Goal: Information Seeking & Learning: Learn about a topic

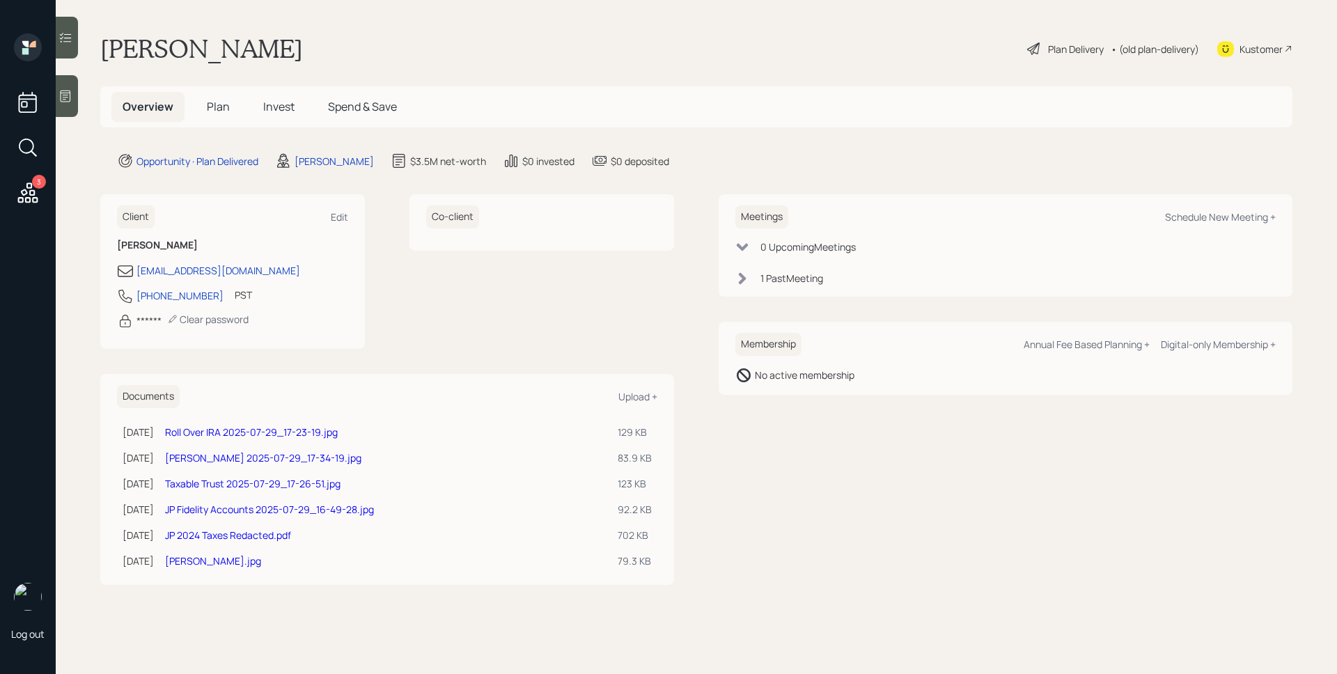
click at [230, 96] on h5 "Plan" at bounding box center [218, 107] width 45 height 30
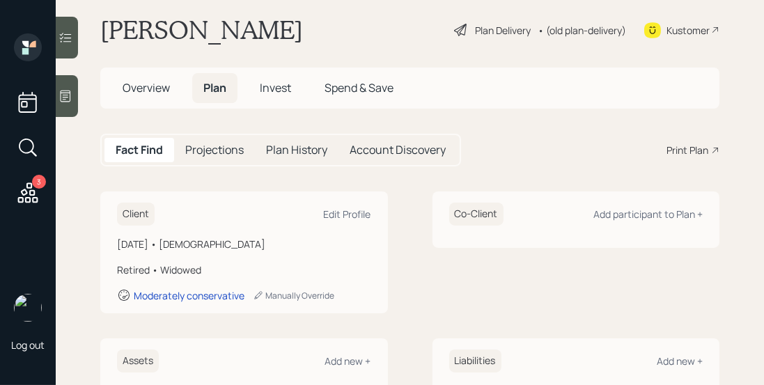
scroll to position [15, 0]
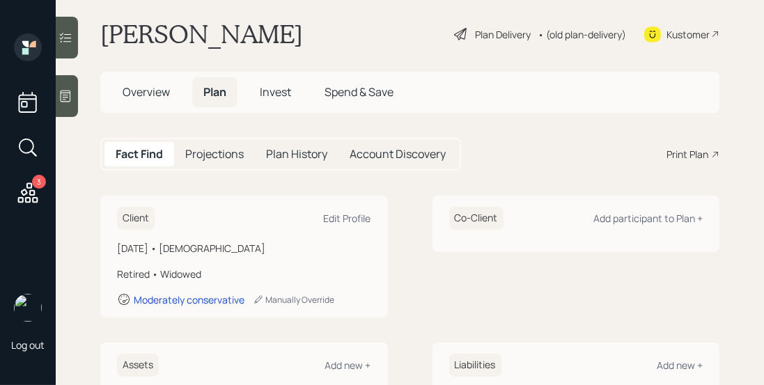
click at [211, 156] on h5 "Projections" at bounding box center [214, 154] width 59 height 13
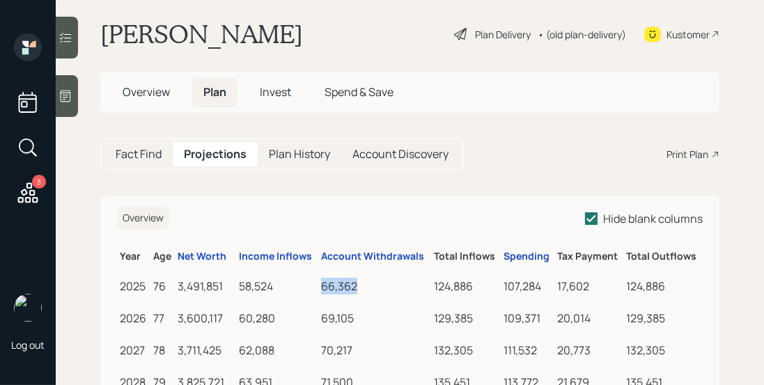
drag, startPoint x: 359, startPoint y: 281, endPoint x: 308, endPoint y: 281, distance: 51.5
click at [308, 281] on tr "2025 76 3,491,851 58,524 66,362 124,886 107,284 17,602 124,886" at bounding box center [410, 284] width 586 height 32
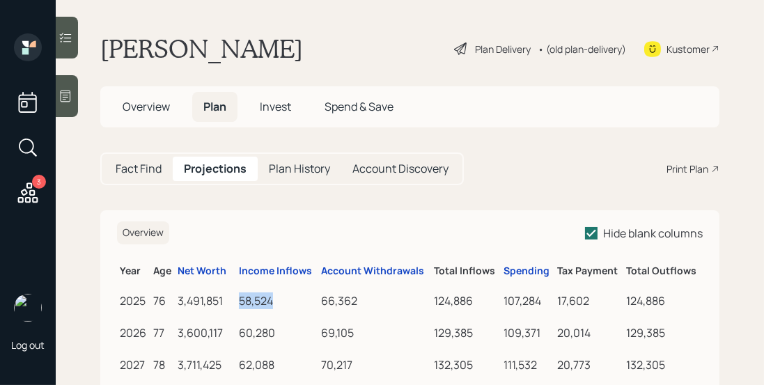
drag, startPoint x: 275, startPoint y: 302, endPoint x: 225, endPoint y: 301, distance: 50.2
click at [225, 301] on tr "2025 76 3,491,851 58,524 66,362 124,886 107,284 17,602 124,886" at bounding box center [410, 299] width 586 height 32
click at [267, 271] on div "Income Inflows" at bounding box center [275, 271] width 73 height 12
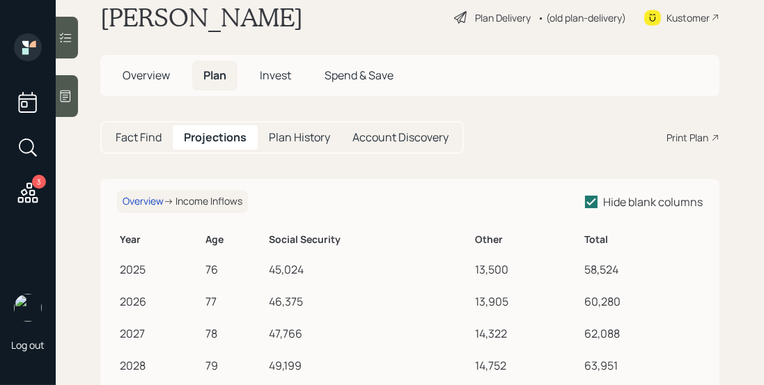
scroll to position [32, 0]
drag, startPoint x: 504, startPoint y: 270, endPoint x: 265, endPoint y: 270, distance: 238.2
click at [265, 270] on tr "2025 76 45,024 13,500 58,524" at bounding box center [410, 267] width 586 height 32
click at [156, 202] on div "Overview" at bounding box center [143, 201] width 41 height 12
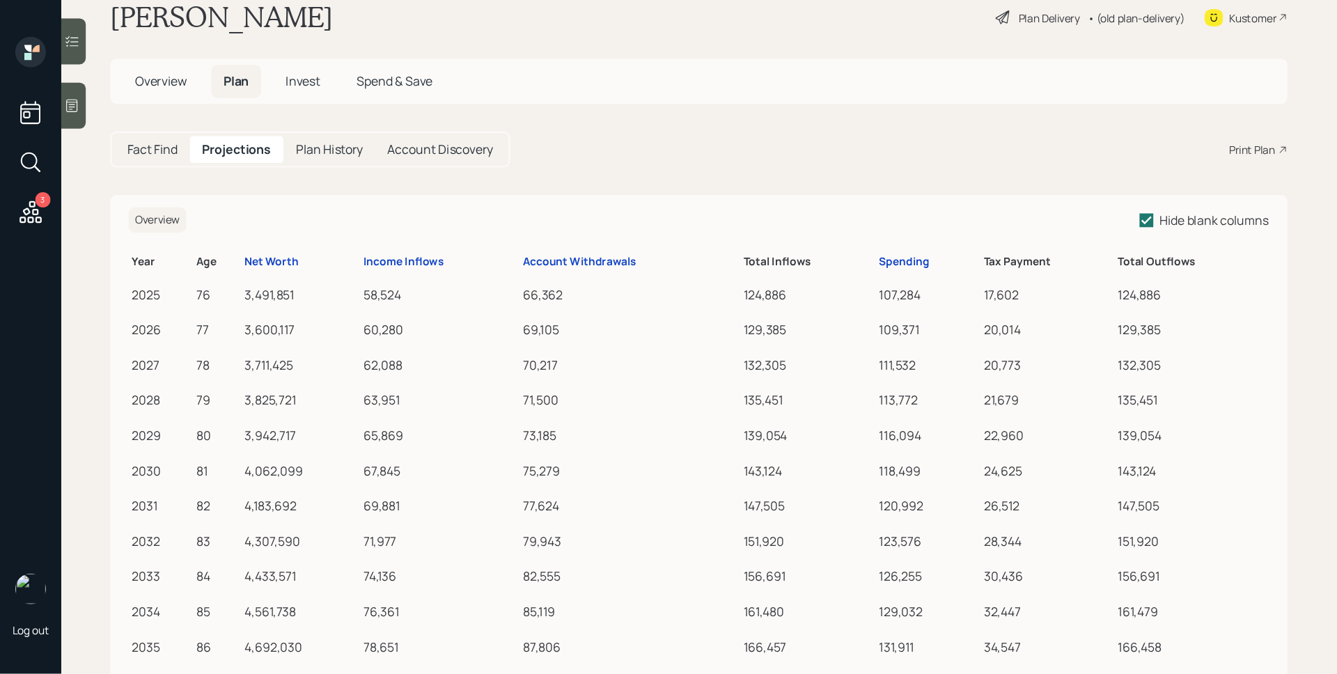
scroll to position [33, 0]
